Goal: Task Accomplishment & Management: Complete application form

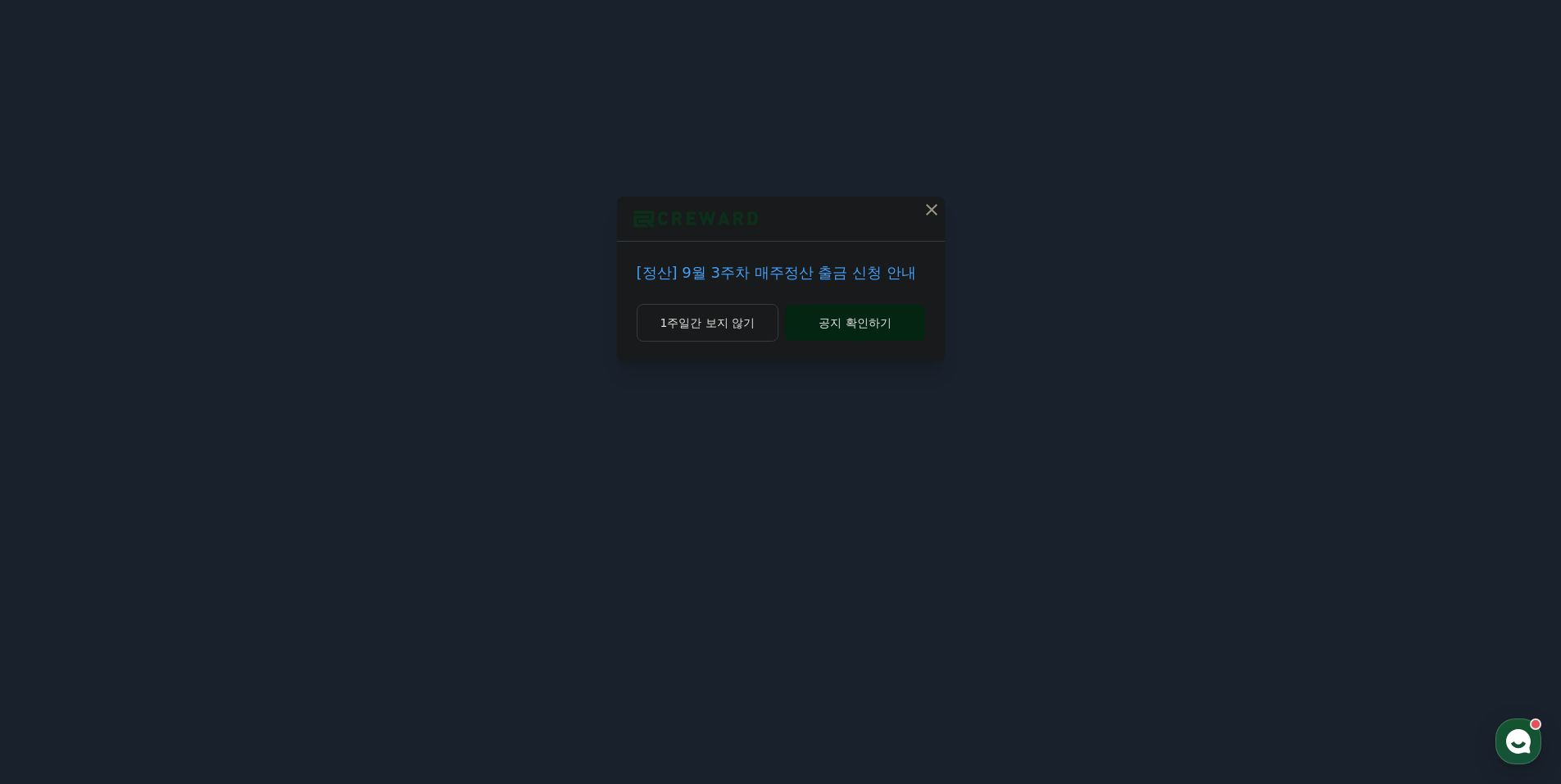
click at [837, 320] on button "공지 확인하기" at bounding box center [855, 322] width 139 height 36
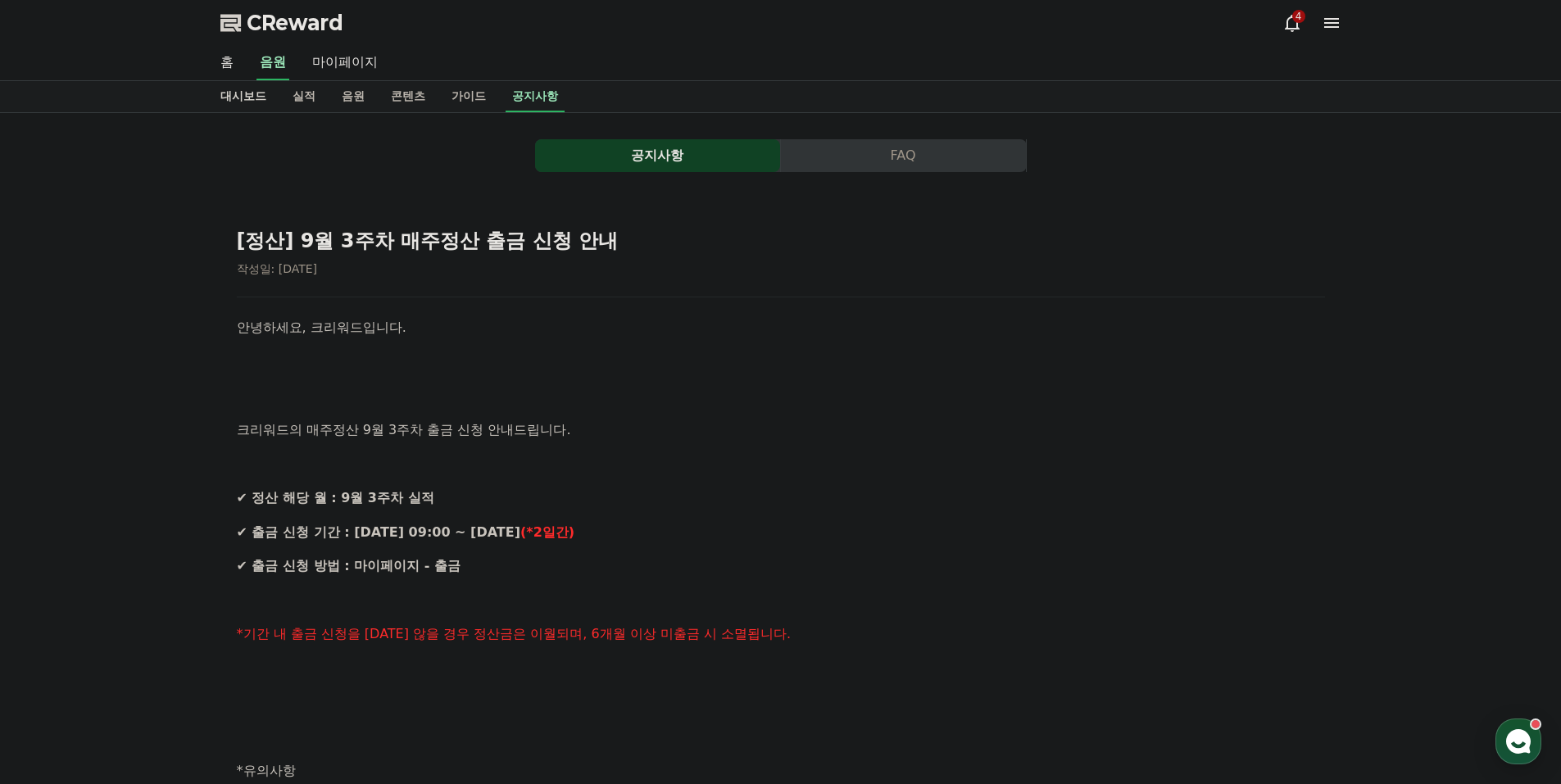
click at [262, 98] on link "대시보드" at bounding box center [244, 96] width 72 height 31
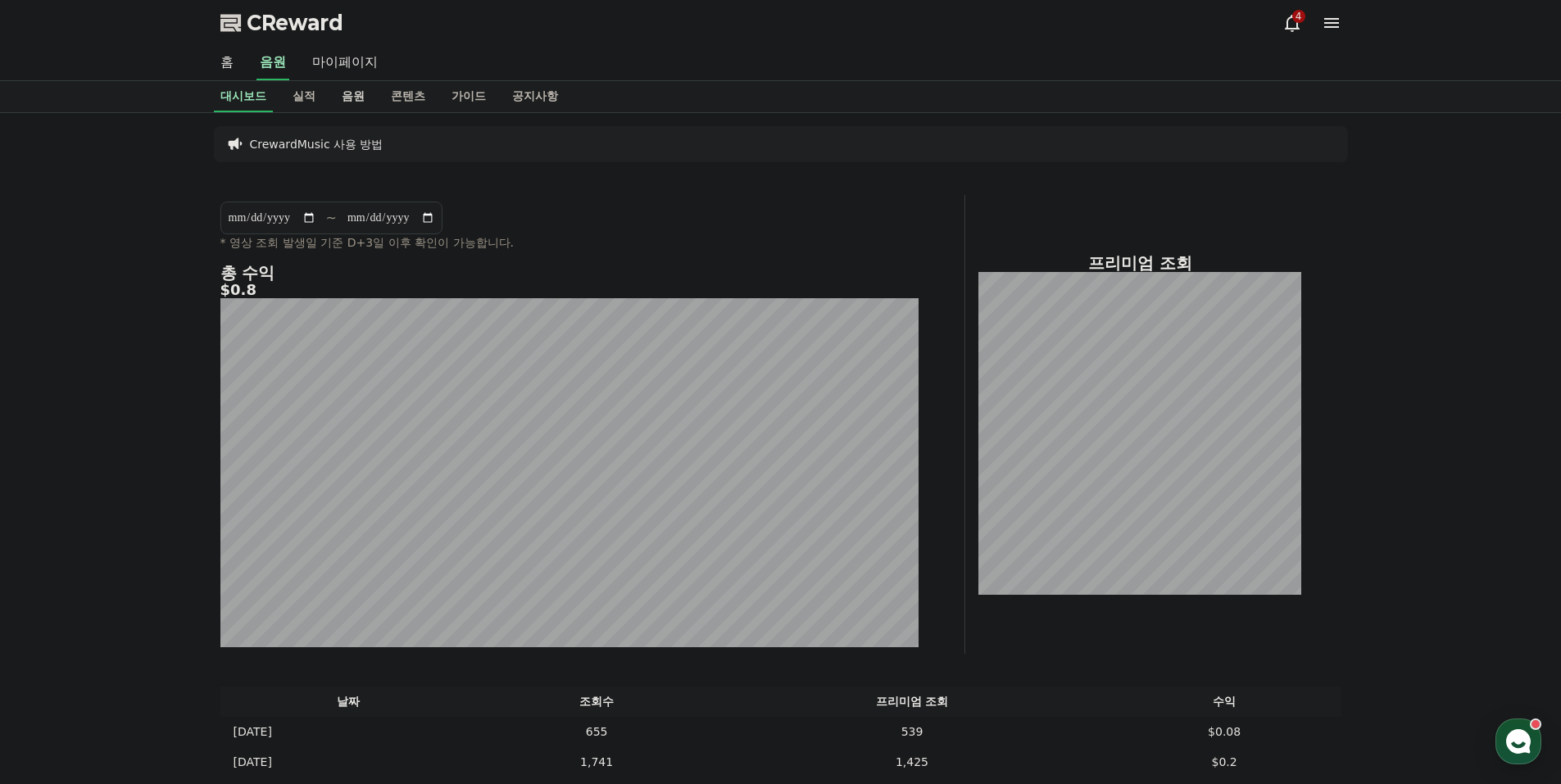
click at [337, 97] on link "음원" at bounding box center [353, 96] width 49 height 31
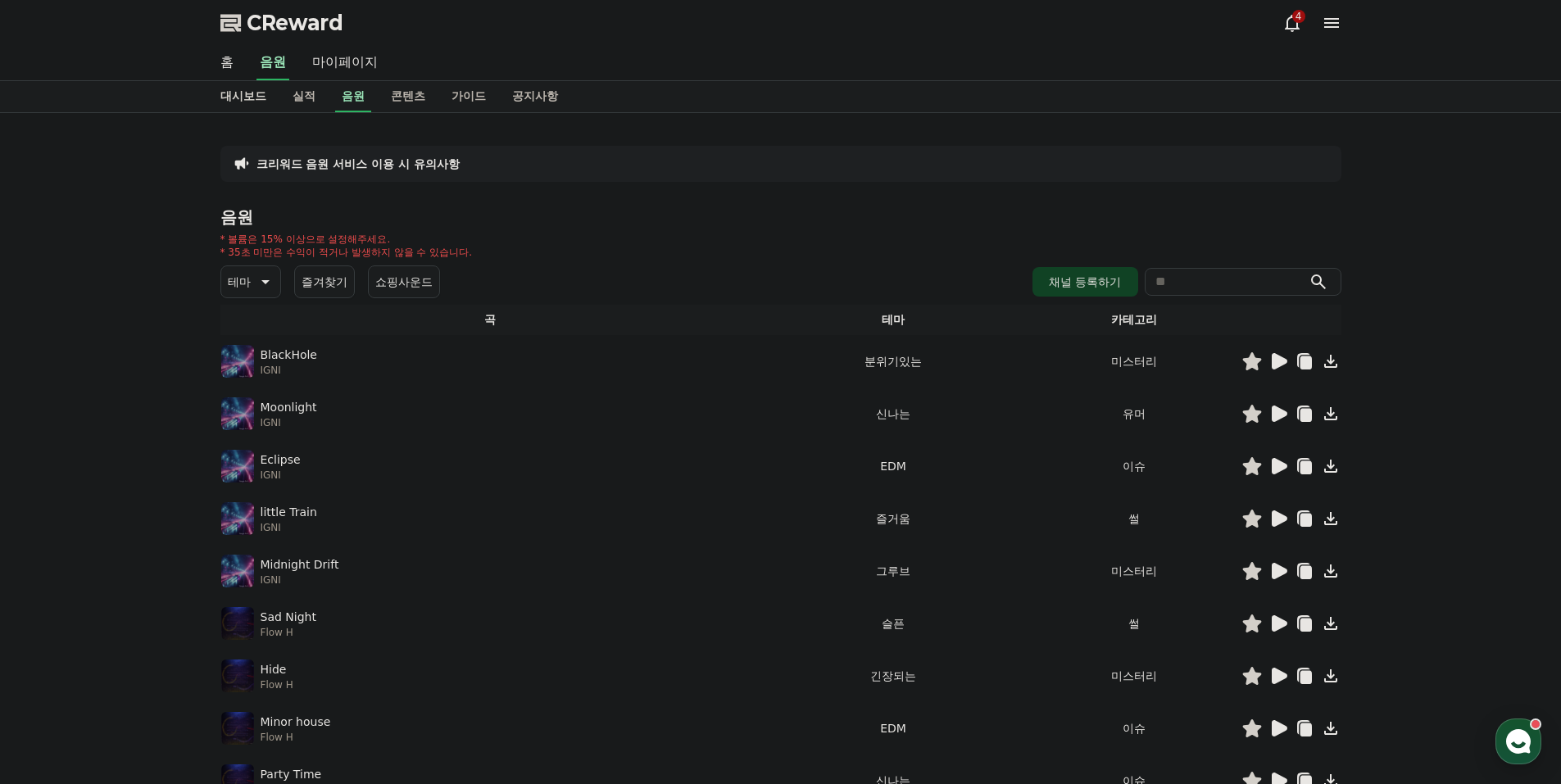
click at [243, 110] on link "대시보드" at bounding box center [244, 96] width 72 height 31
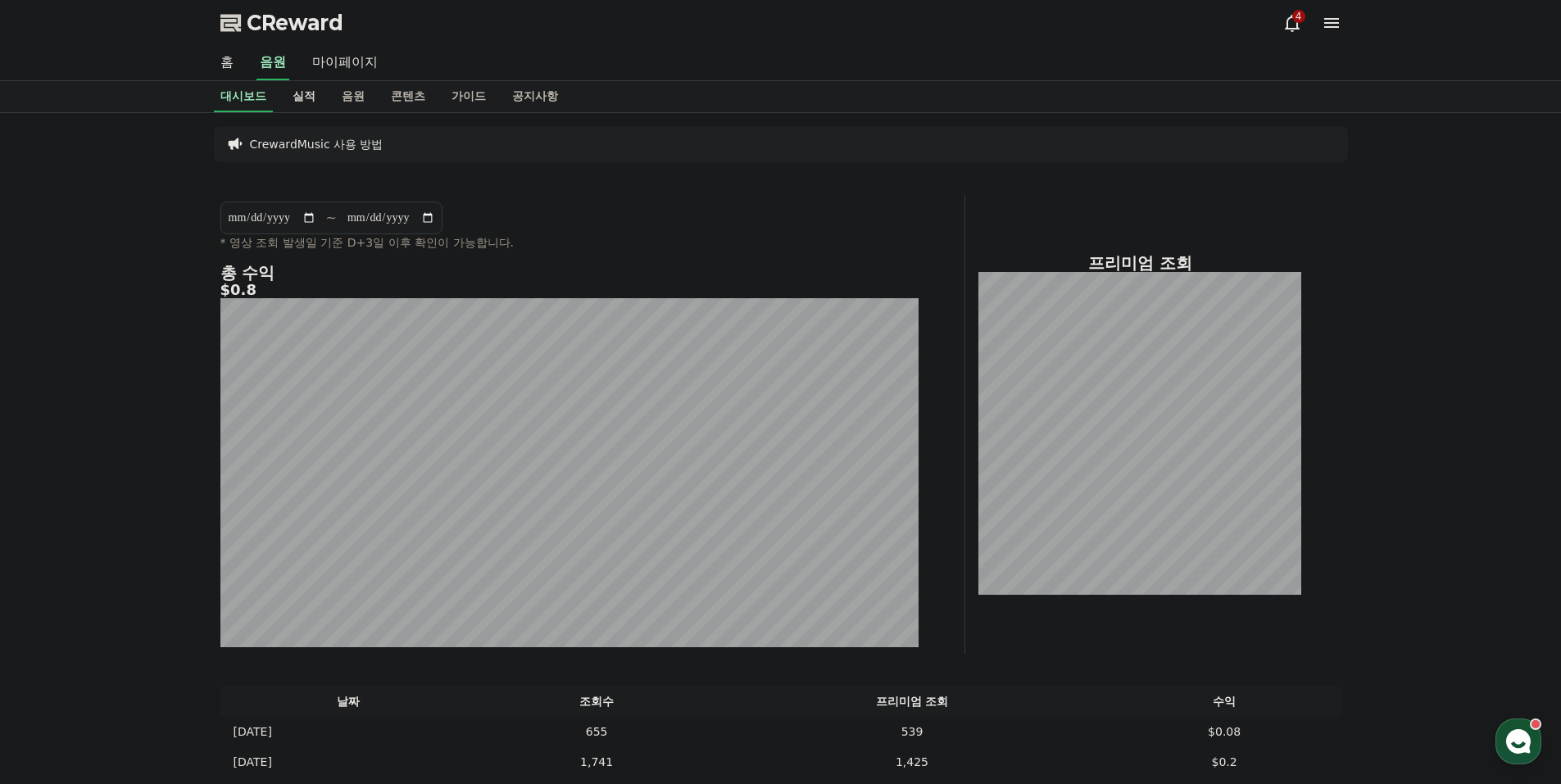
click at [297, 99] on link "실적" at bounding box center [304, 96] width 49 height 31
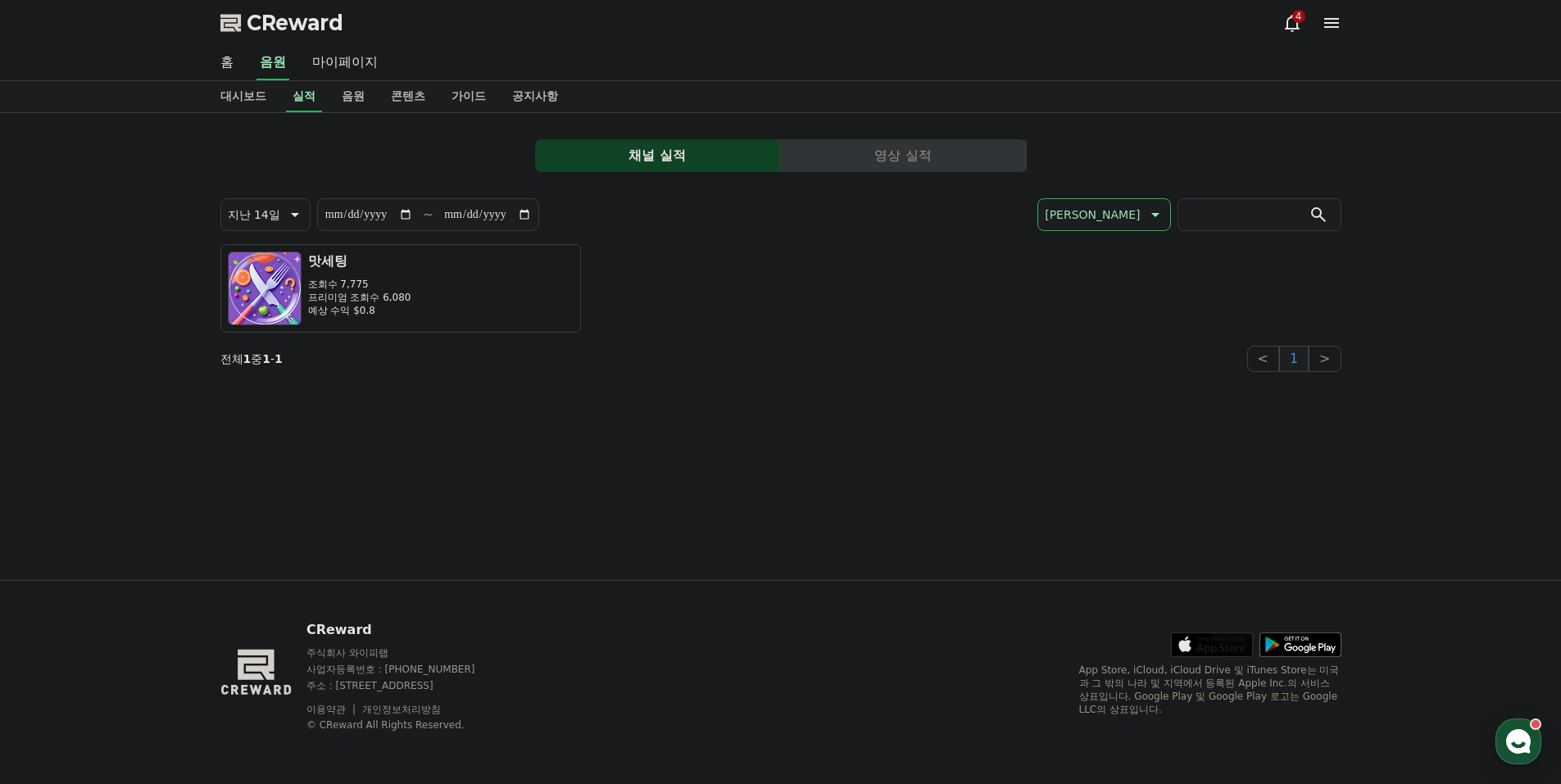
click at [900, 143] on button "영상 실적" at bounding box center [904, 156] width 246 height 33
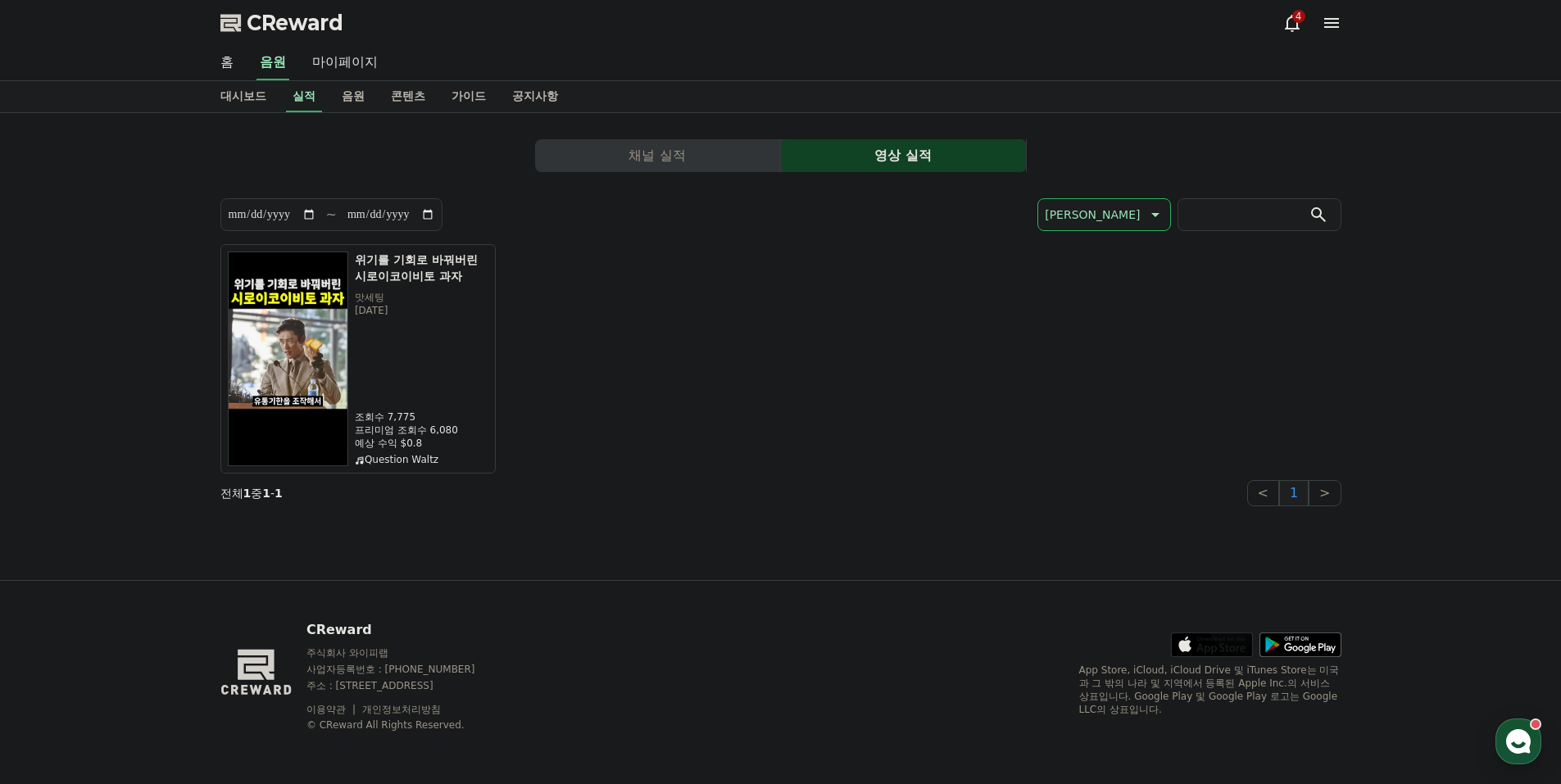
click at [559, 151] on button "채널 실적" at bounding box center [658, 156] width 246 height 33
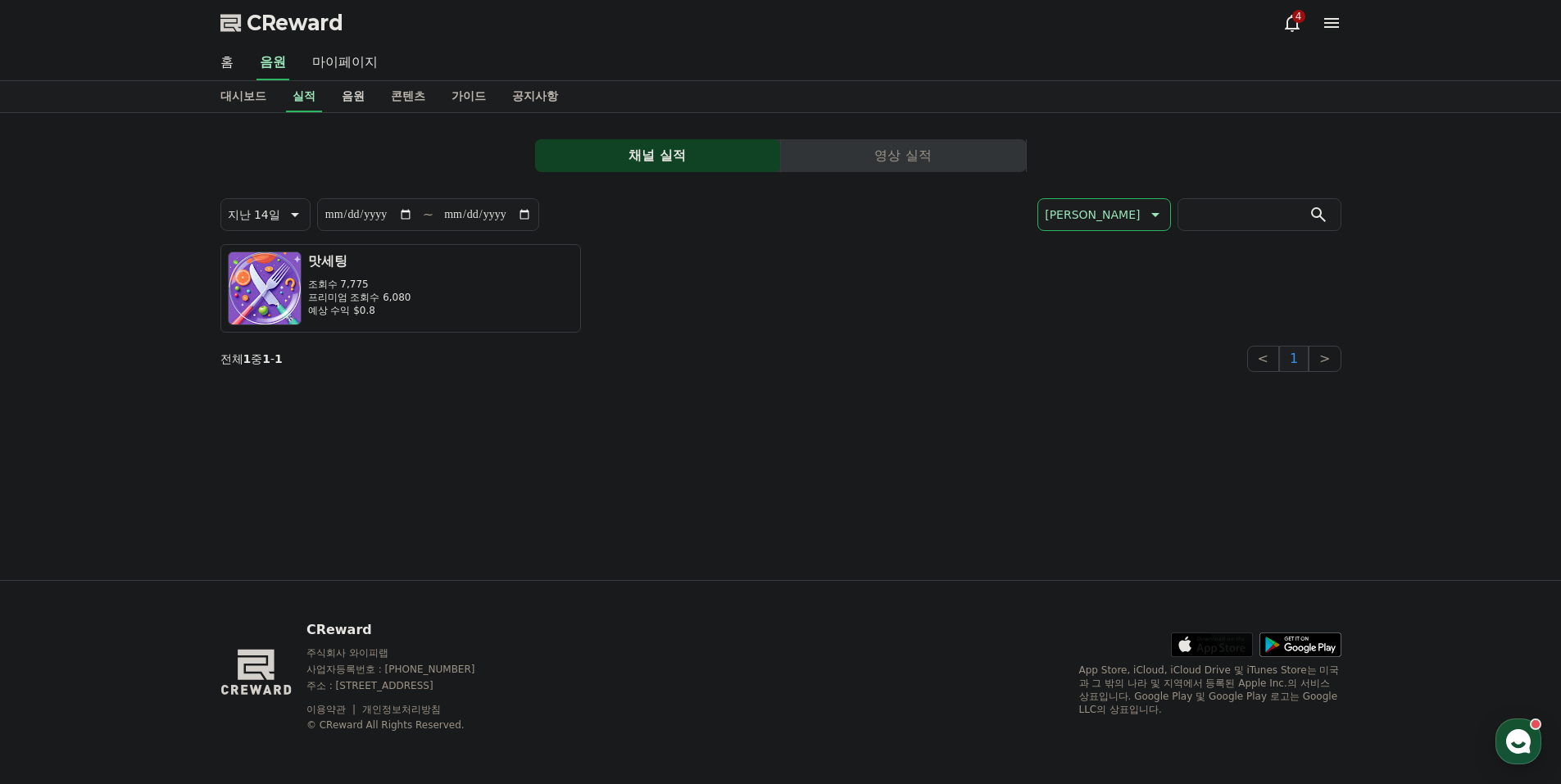
click at [356, 89] on link "음원" at bounding box center [353, 96] width 49 height 31
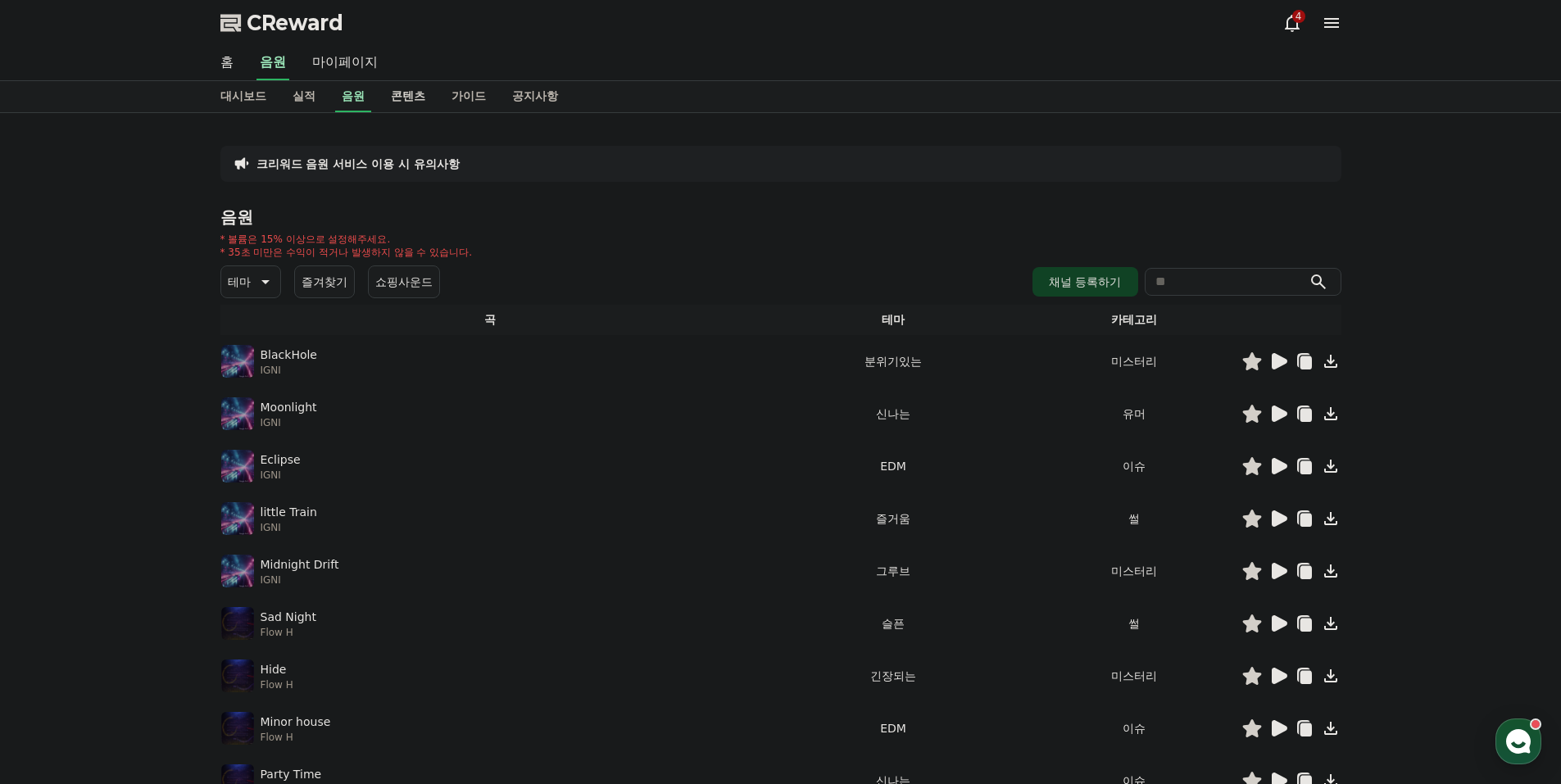
click at [386, 91] on link "콘텐츠" at bounding box center [408, 96] width 60 height 31
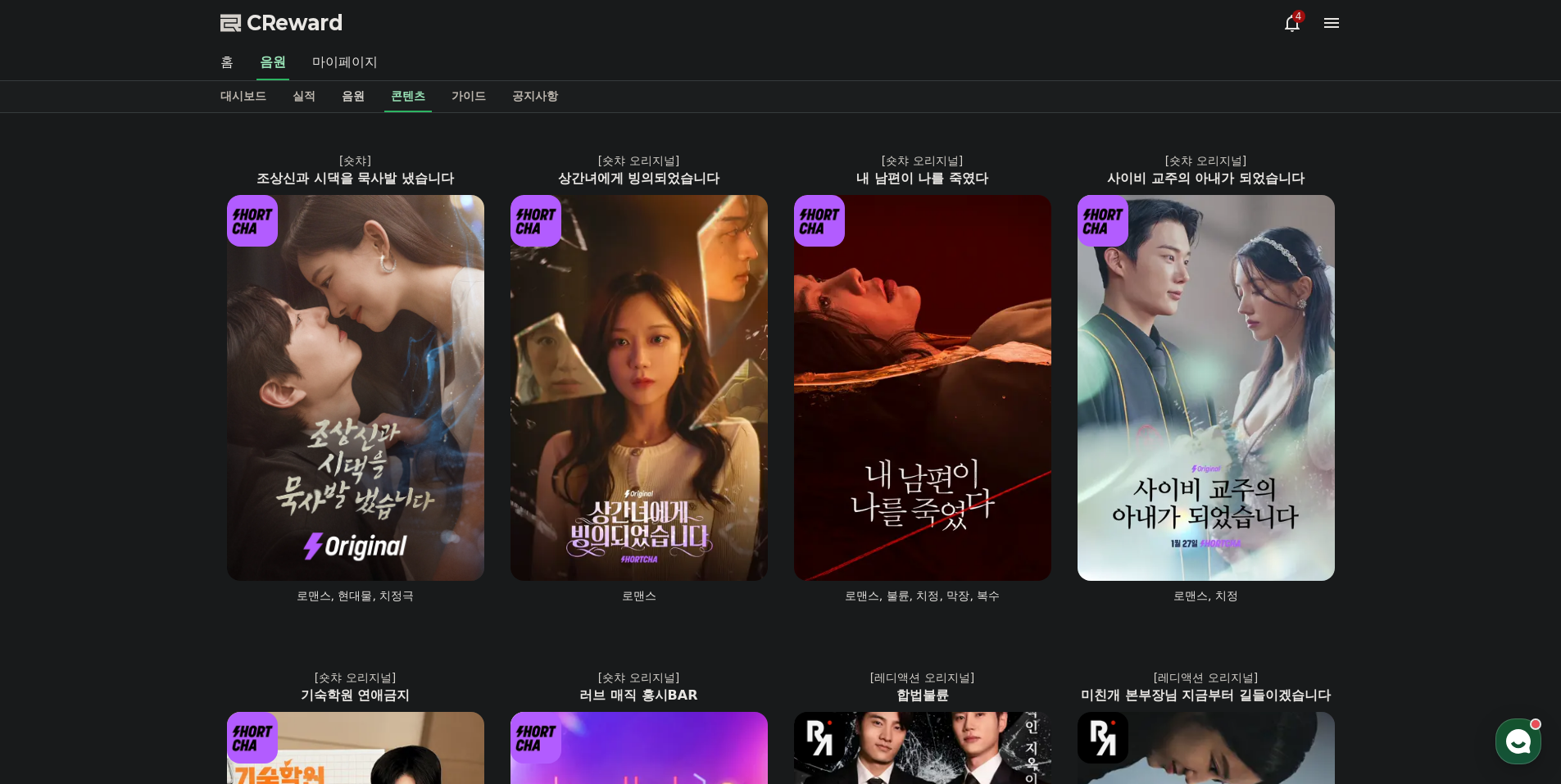
click at [354, 93] on link "음원" at bounding box center [353, 96] width 49 height 31
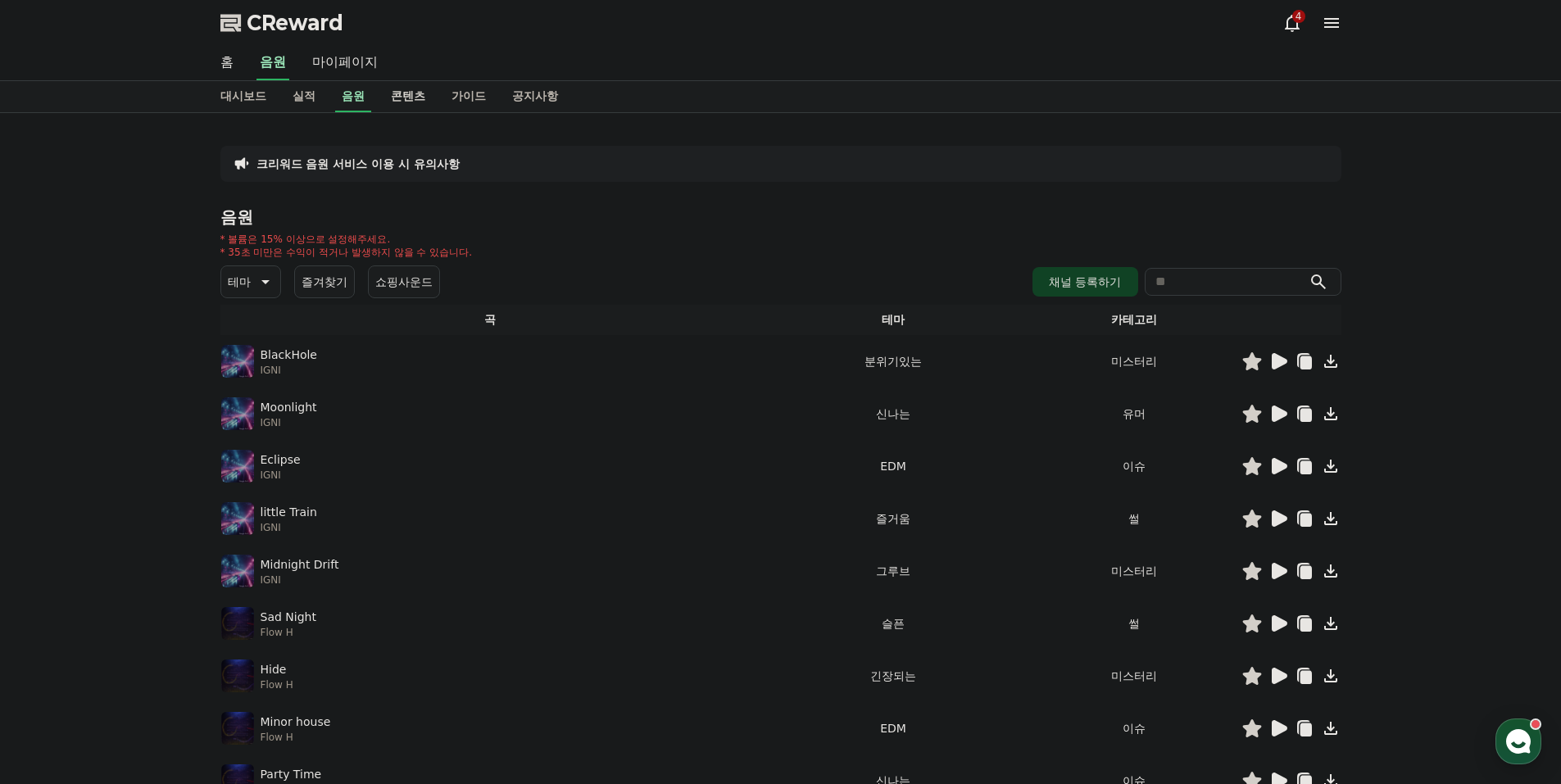
click at [392, 88] on link "콘텐츠" at bounding box center [408, 96] width 60 height 31
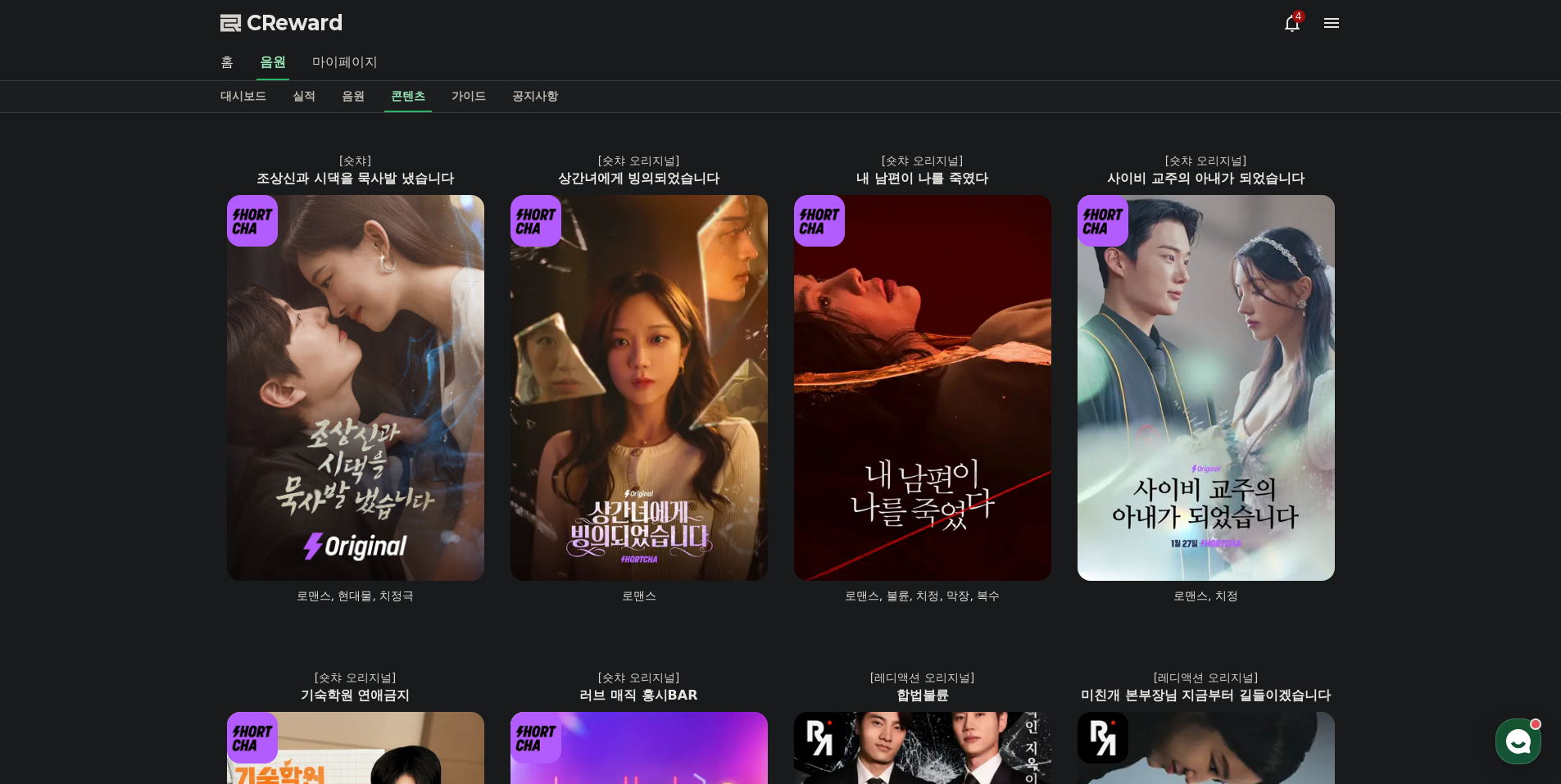
click at [349, 66] on link "마이페이지" at bounding box center [345, 62] width 92 height 34
select select "**********"
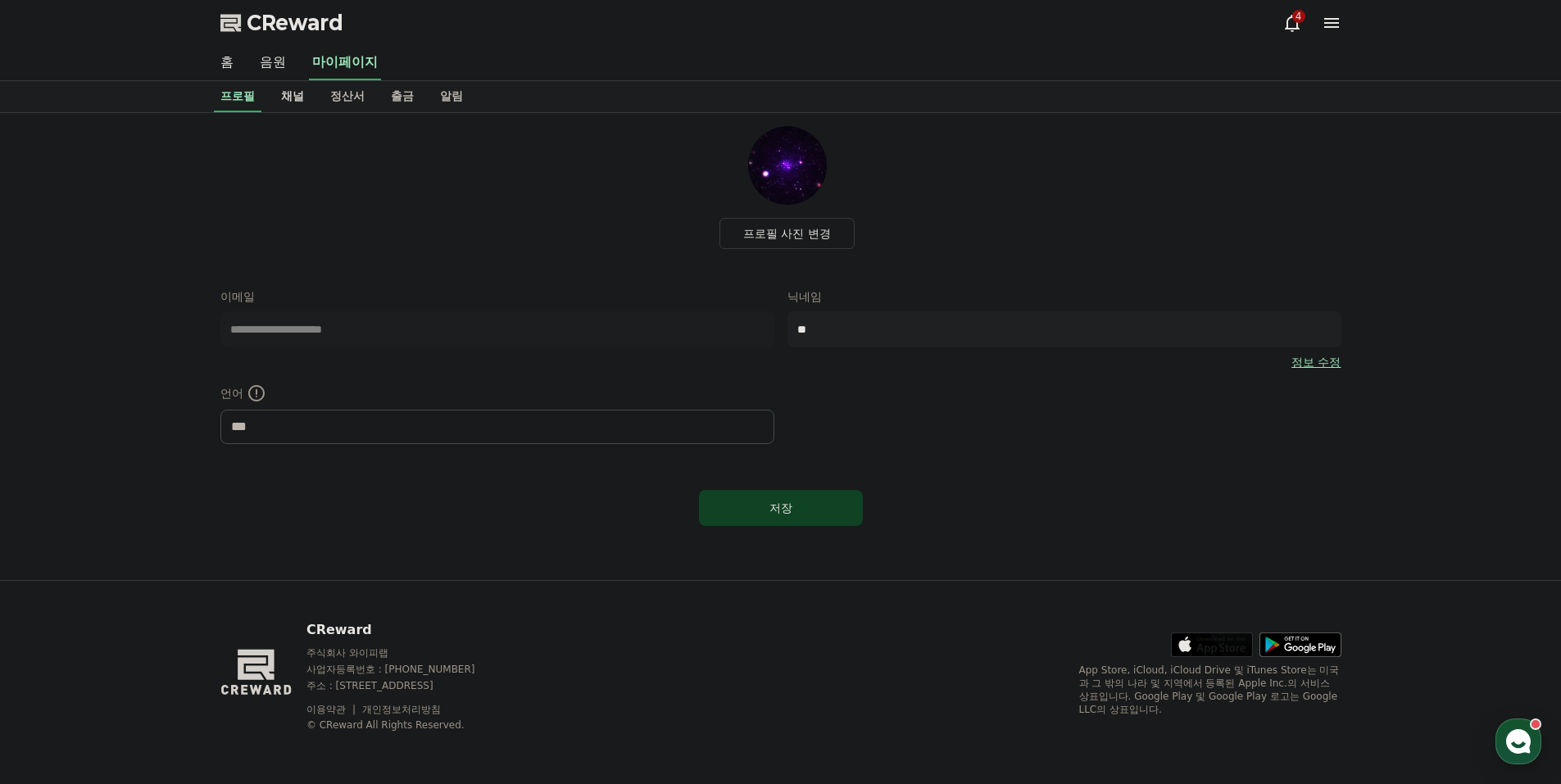
click at [291, 98] on link "채널" at bounding box center [292, 96] width 49 height 31
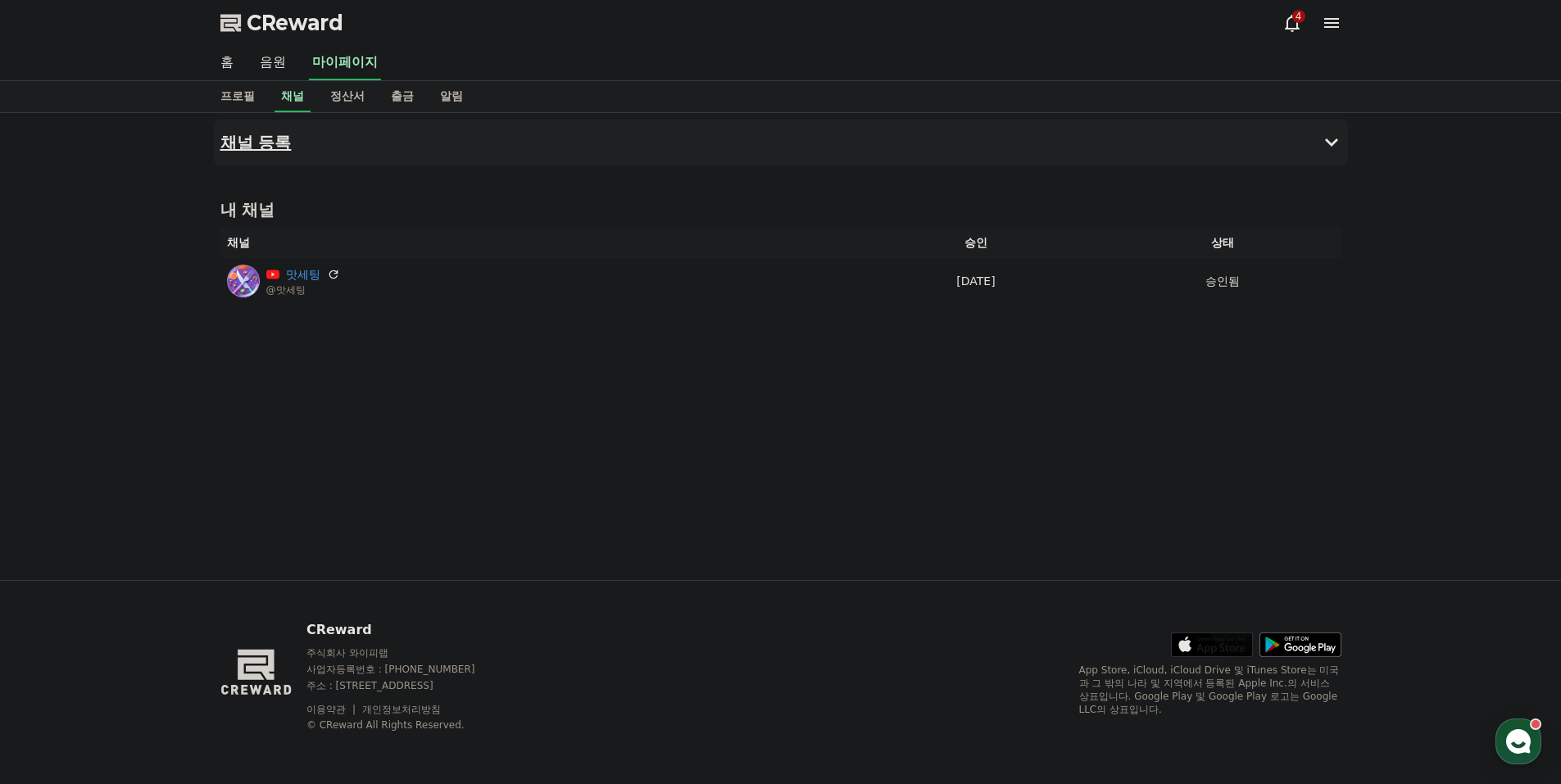
click at [1345, 136] on button "채널 등록" at bounding box center [781, 142] width 1134 height 46
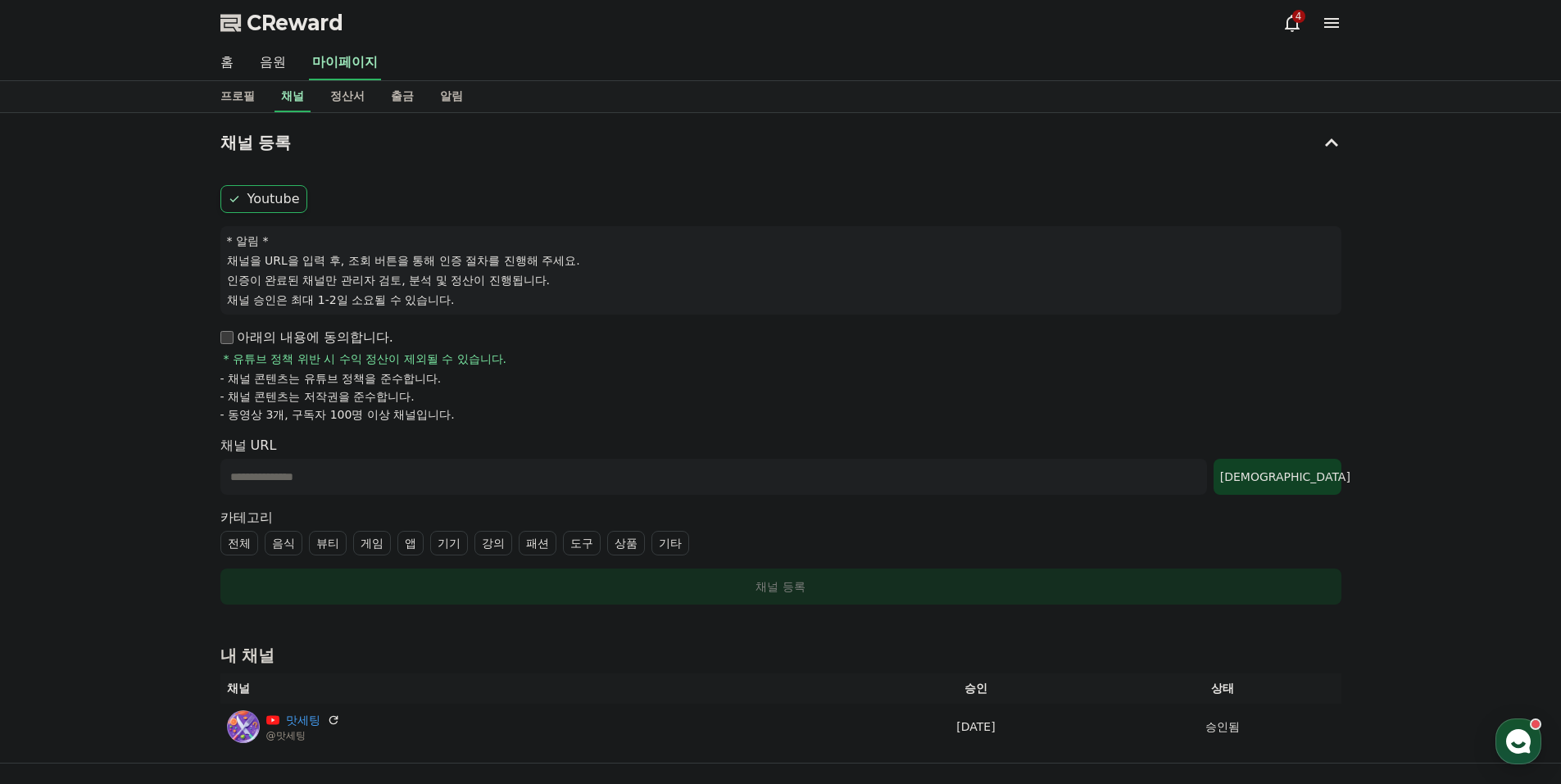
click at [1527, 717] on div "채널 등록 Youtube * 알림 * 채널을 URL을 입력 후, 조회 버튼을 통해 인증 절차를 진행해 주세요. 인증이 완료된 채널만 관리자 검…" at bounding box center [780, 437] width 1561 height 650
click at [1527, 725] on div "button" at bounding box center [1518, 741] width 46 height 46
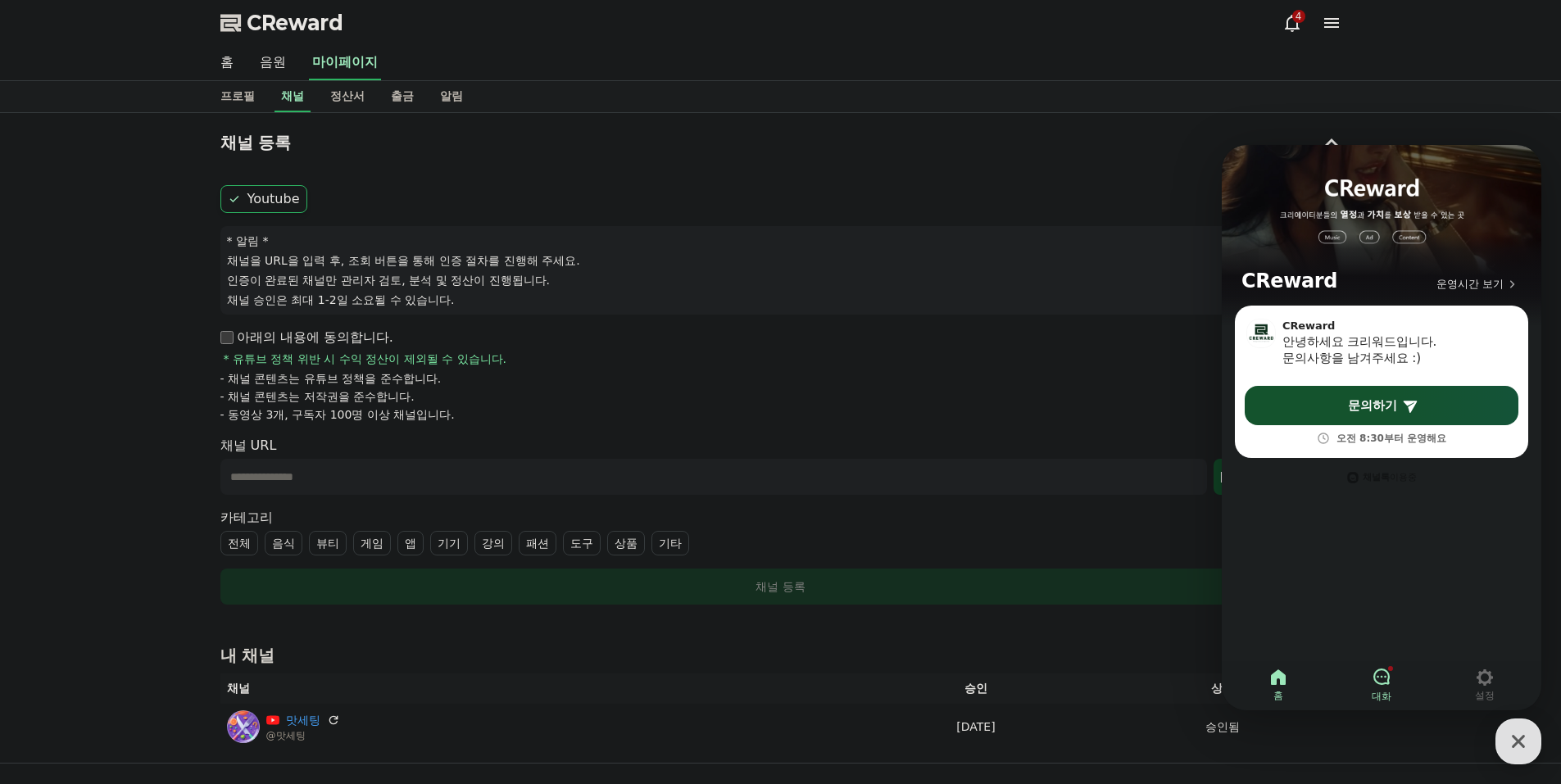
click at [1390, 702] on span "대화" at bounding box center [1382, 695] width 19 height 13
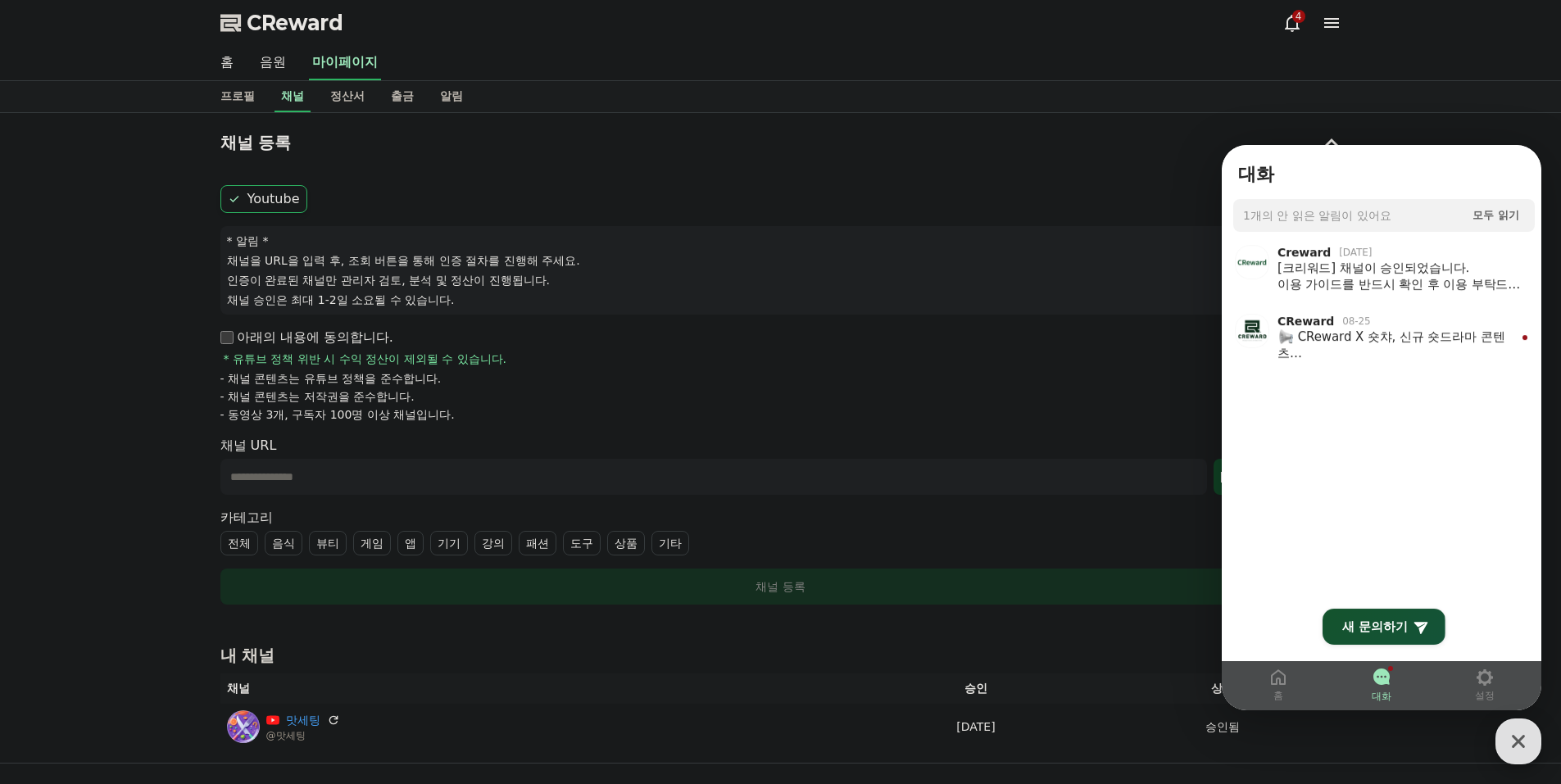
click at [1513, 729] on icon "button" at bounding box center [1519, 741] width 29 height 29
